Goal: Task Accomplishment & Management: Use online tool/utility

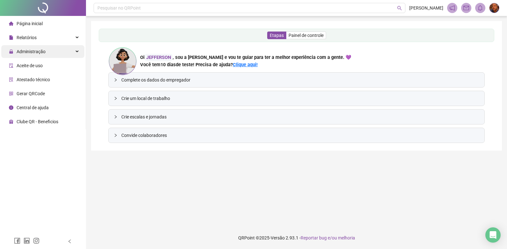
click at [38, 51] on span "Administração" at bounding box center [31, 51] width 29 height 5
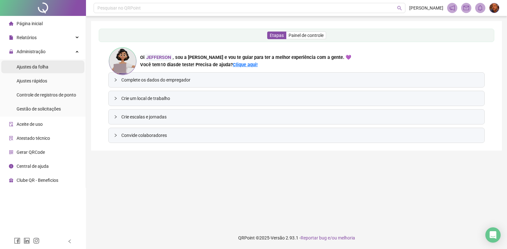
click at [32, 65] on span "Ajustes da folha" at bounding box center [33, 66] width 32 height 5
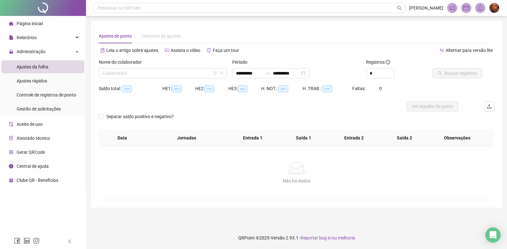
click at [218, 67] on div "Nome do colaborador" at bounding box center [163, 64] width 128 height 10
click at [270, 72] on icon "swap-right" at bounding box center [267, 73] width 5 height 5
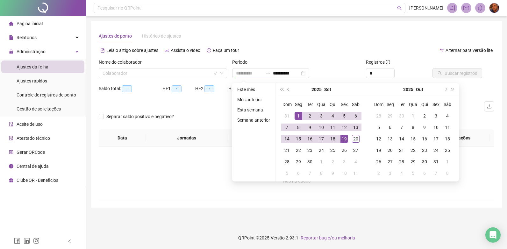
click at [297, 118] on div "1" at bounding box center [298, 116] width 8 height 8
type input "**********"
click at [357, 140] on div "20" at bounding box center [356, 139] width 8 height 8
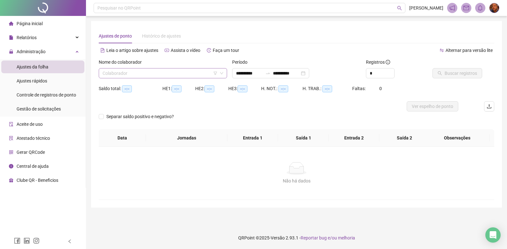
click at [207, 76] on input "search" at bounding box center [160, 73] width 115 height 10
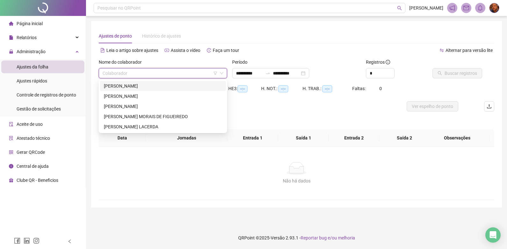
click at [190, 86] on div "[PERSON_NAME]" at bounding box center [163, 85] width 118 height 7
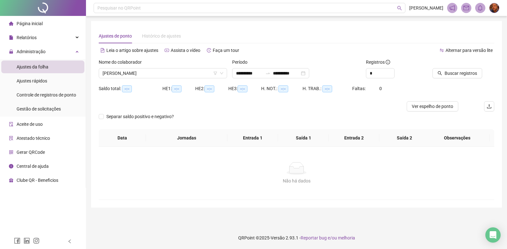
click at [468, 79] on div "Buscar registros" at bounding box center [463, 71] width 67 height 25
click at [466, 77] on button "Buscar registros" at bounding box center [457, 73] width 50 height 10
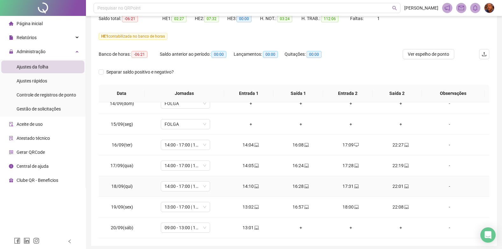
scroll to position [94, 0]
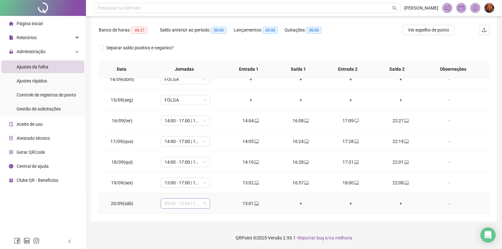
click at [205, 202] on span "09:00 - 13:00 | 14:00 - 18:00" at bounding box center [186, 204] width 42 height 10
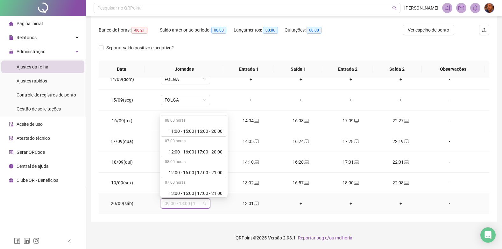
scroll to position [414, 0]
click at [208, 190] on div "13:00 - 17:00 | 18:00 - 22:00" at bounding box center [196, 191] width 54 height 7
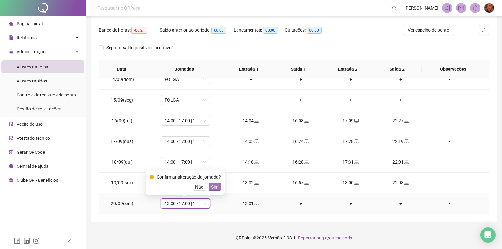
click at [212, 185] on span "Sim" at bounding box center [214, 186] width 7 height 7
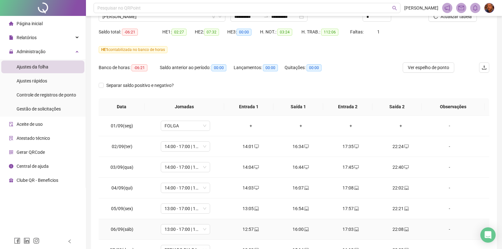
scroll to position [0, 0]
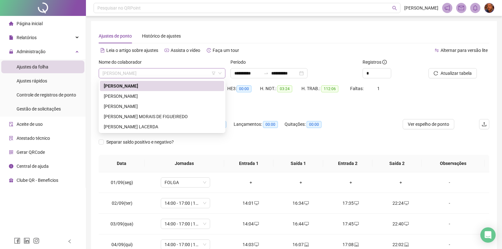
click at [196, 75] on span "[PERSON_NAME]" at bounding box center [162, 73] width 119 height 10
drag, startPoint x: 177, startPoint y: 96, endPoint x: 241, endPoint y: 89, distance: 64.3
click at [176, 96] on div "[PERSON_NAME]" at bounding box center [162, 96] width 117 height 7
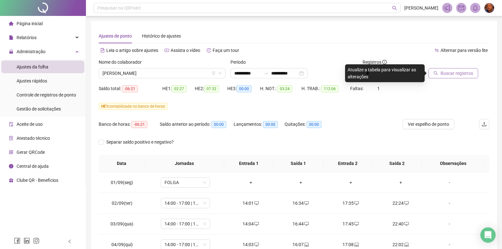
click at [437, 76] on button "Buscar registros" at bounding box center [453, 73] width 50 height 10
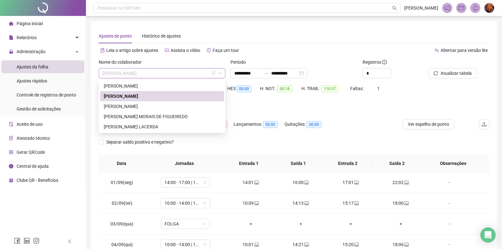
click at [191, 71] on span "[PERSON_NAME]" at bounding box center [162, 73] width 119 height 10
click at [166, 104] on div "[PERSON_NAME]" at bounding box center [162, 106] width 117 height 7
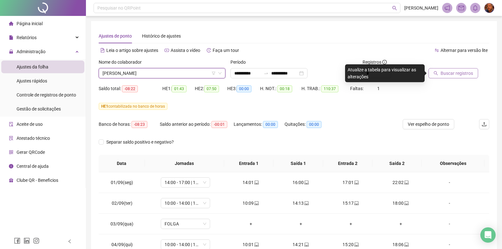
click at [445, 72] on span "Buscar registros" at bounding box center [457, 73] width 32 height 7
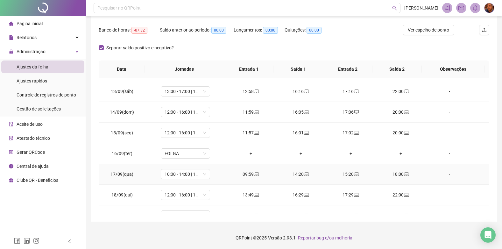
scroll to position [278, 0]
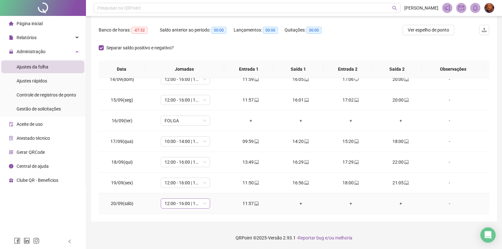
click at [188, 202] on span "12:00 - 16:00 | 17:00 - 21:00" at bounding box center [186, 204] width 42 height 10
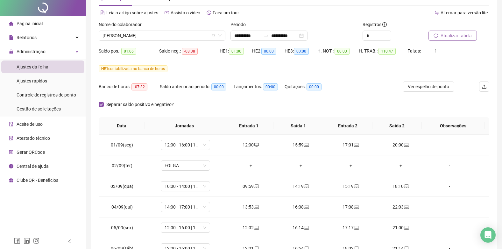
scroll to position [0, 0]
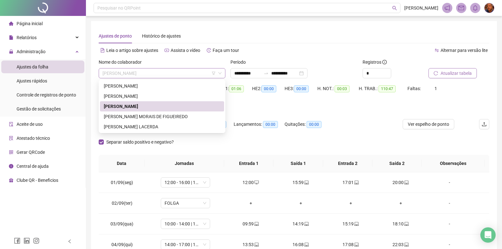
click at [192, 74] on span "[PERSON_NAME]" at bounding box center [162, 73] width 119 height 10
click at [164, 117] on div "[PERSON_NAME] MORAIS DE FIGUEIREDO" at bounding box center [162, 116] width 117 height 7
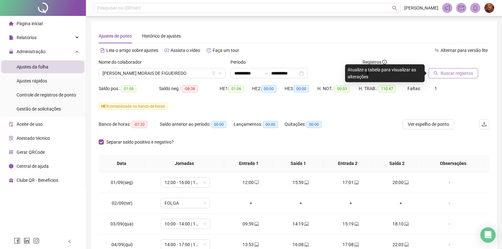
click at [443, 71] on span "Buscar registros" at bounding box center [457, 73] width 32 height 7
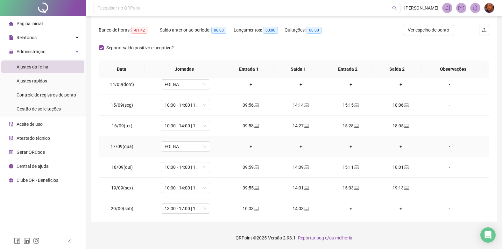
scroll to position [278, 0]
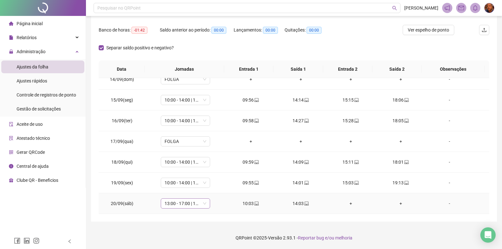
click at [191, 204] on span "13:00 - 17:00 | 18:00 - 22:00" at bounding box center [186, 204] width 42 height 10
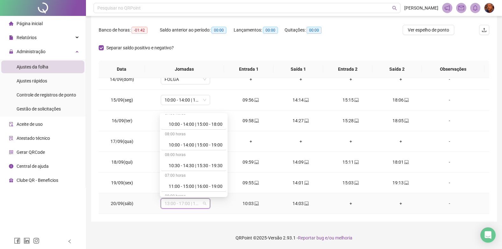
scroll to position [318, 0]
click at [204, 141] on div "10:00 - 14:00 | 15:00 - 19:00" at bounding box center [196, 142] width 54 height 7
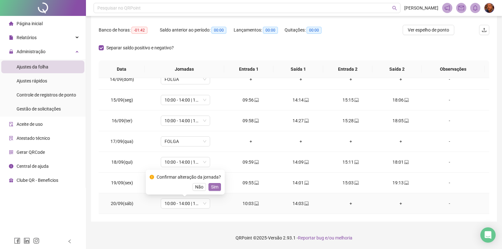
click at [215, 187] on span "Sim" at bounding box center [214, 186] width 7 height 7
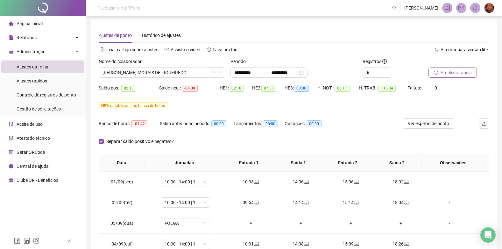
scroll to position [0, 0]
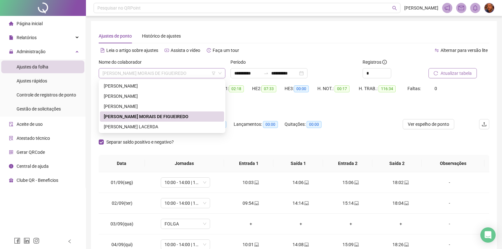
click at [210, 73] on span "[PERSON_NAME] MORAIS DE FIGUEIREDO" at bounding box center [162, 73] width 119 height 10
click at [172, 126] on div "[PERSON_NAME] LACERDA" at bounding box center [162, 126] width 117 height 7
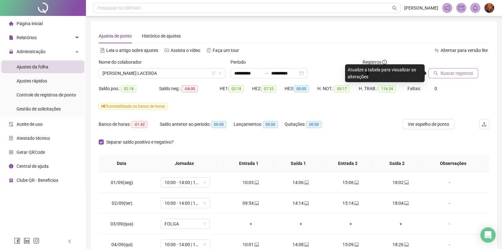
click at [450, 74] on span "Buscar registros" at bounding box center [457, 73] width 32 height 7
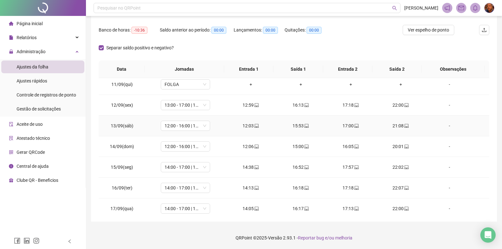
scroll to position [278, 0]
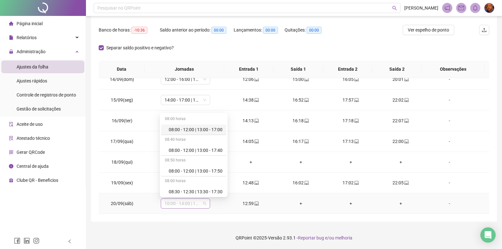
click at [204, 204] on span "10:00 - 14:00 | 15:00 - 19:00" at bounding box center [186, 204] width 42 height 10
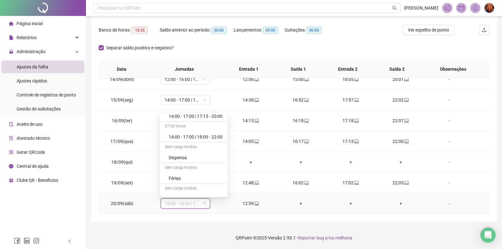
scroll to position [433, 0]
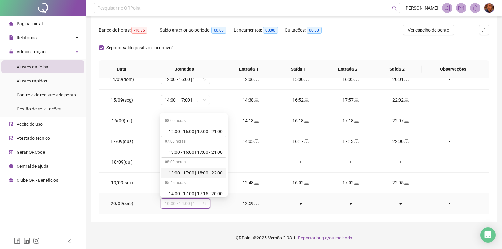
click at [190, 172] on div "13:00 - 17:00 | 18:00 - 22:00" at bounding box center [196, 172] width 54 height 7
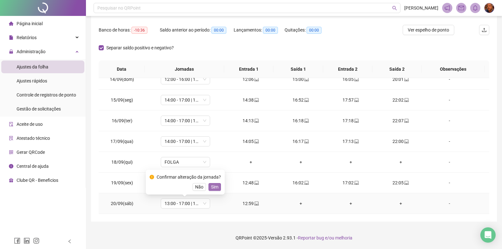
click at [211, 187] on span "Sim" at bounding box center [214, 186] width 7 height 7
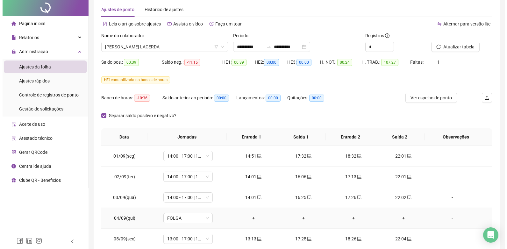
scroll to position [0, 0]
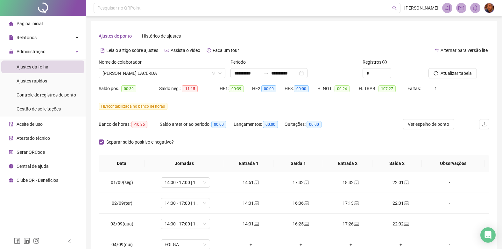
click at [44, 20] on li "Página inicial" at bounding box center [42, 23] width 83 height 13
